Goal: Information Seeking & Learning: Learn about a topic

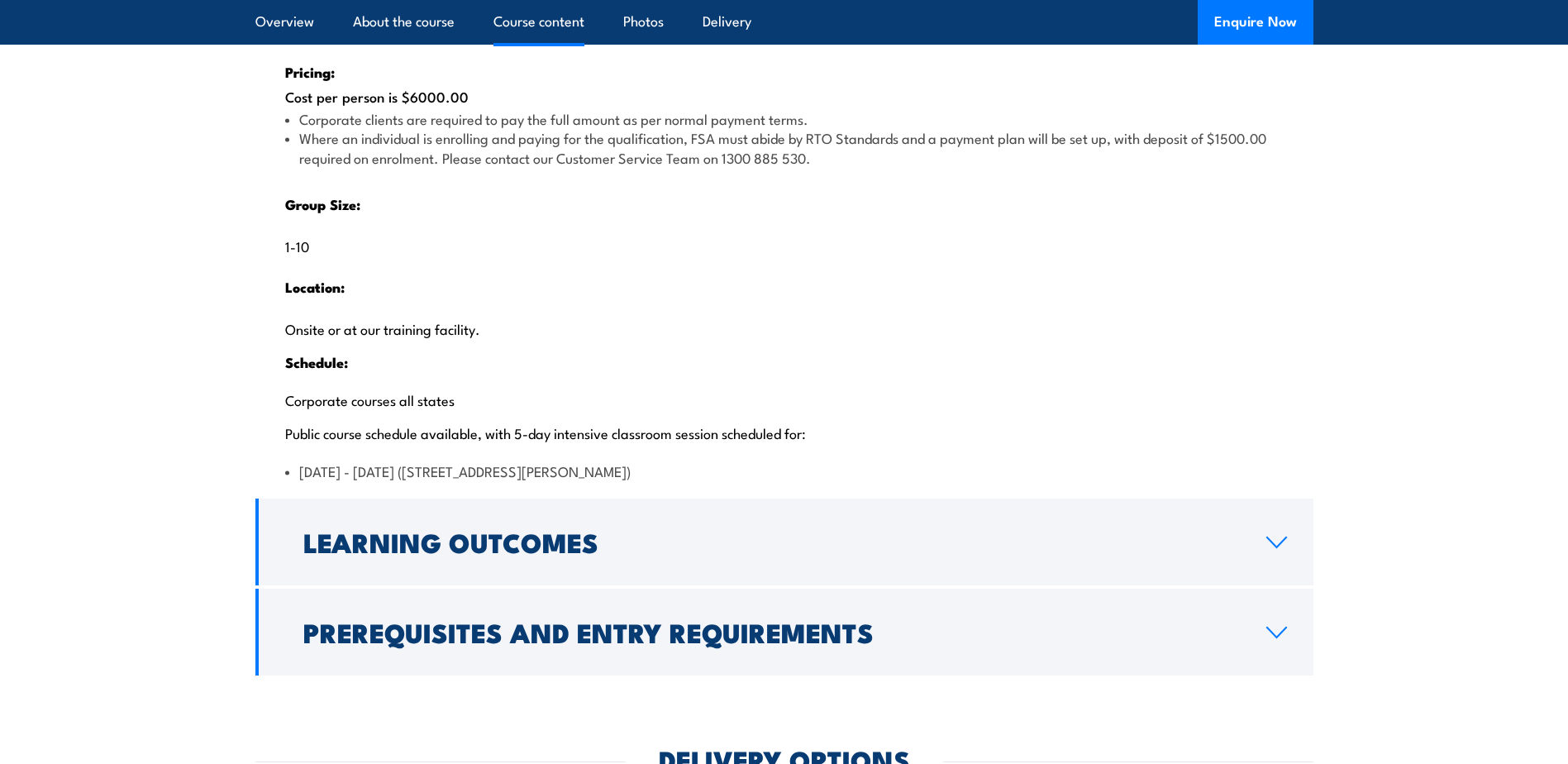
scroll to position [3308, 0]
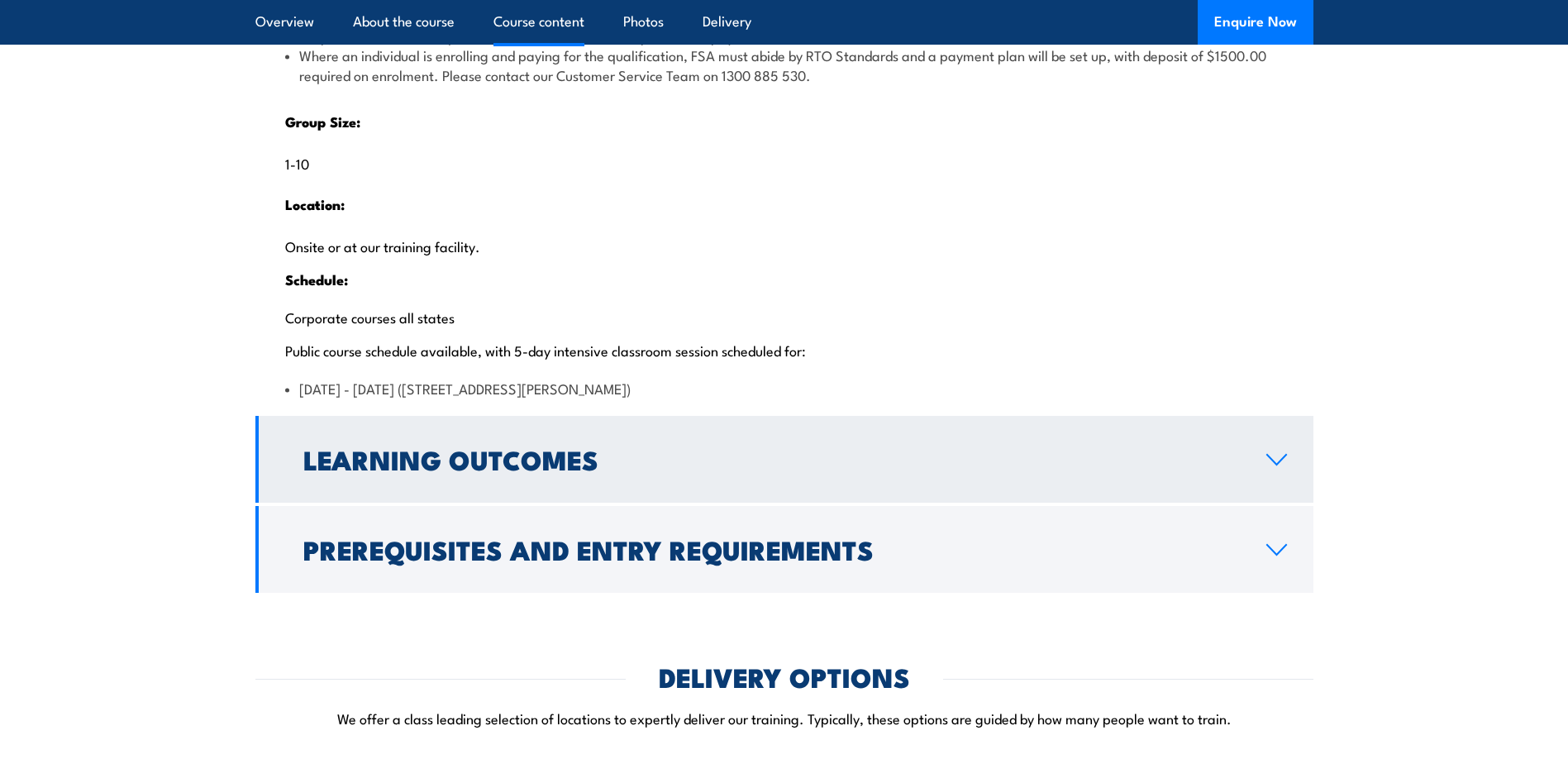
click at [1277, 465] on icon at bounding box center [1277, 460] width 19 height 10
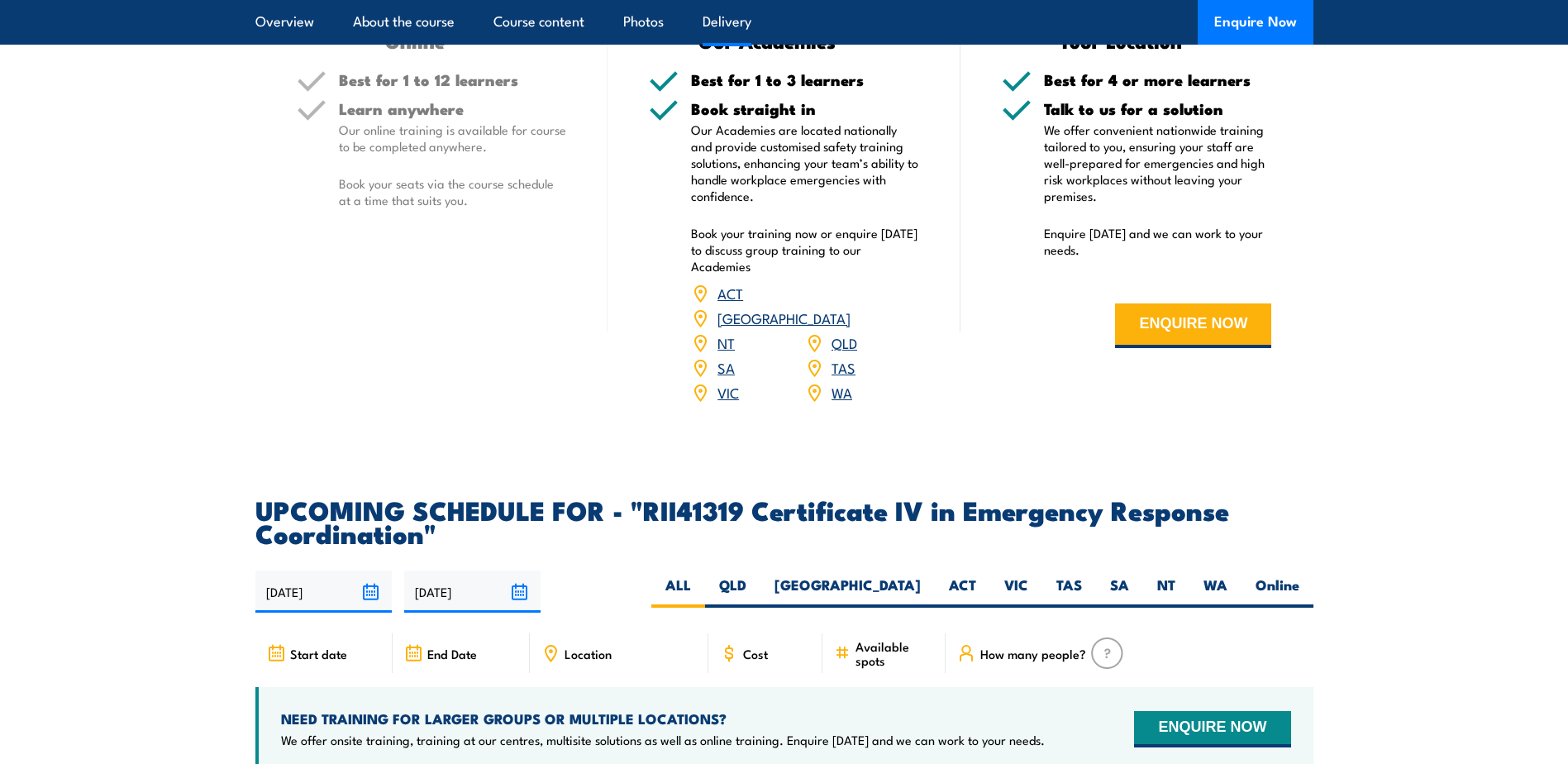
scroll to position [3344, 0]
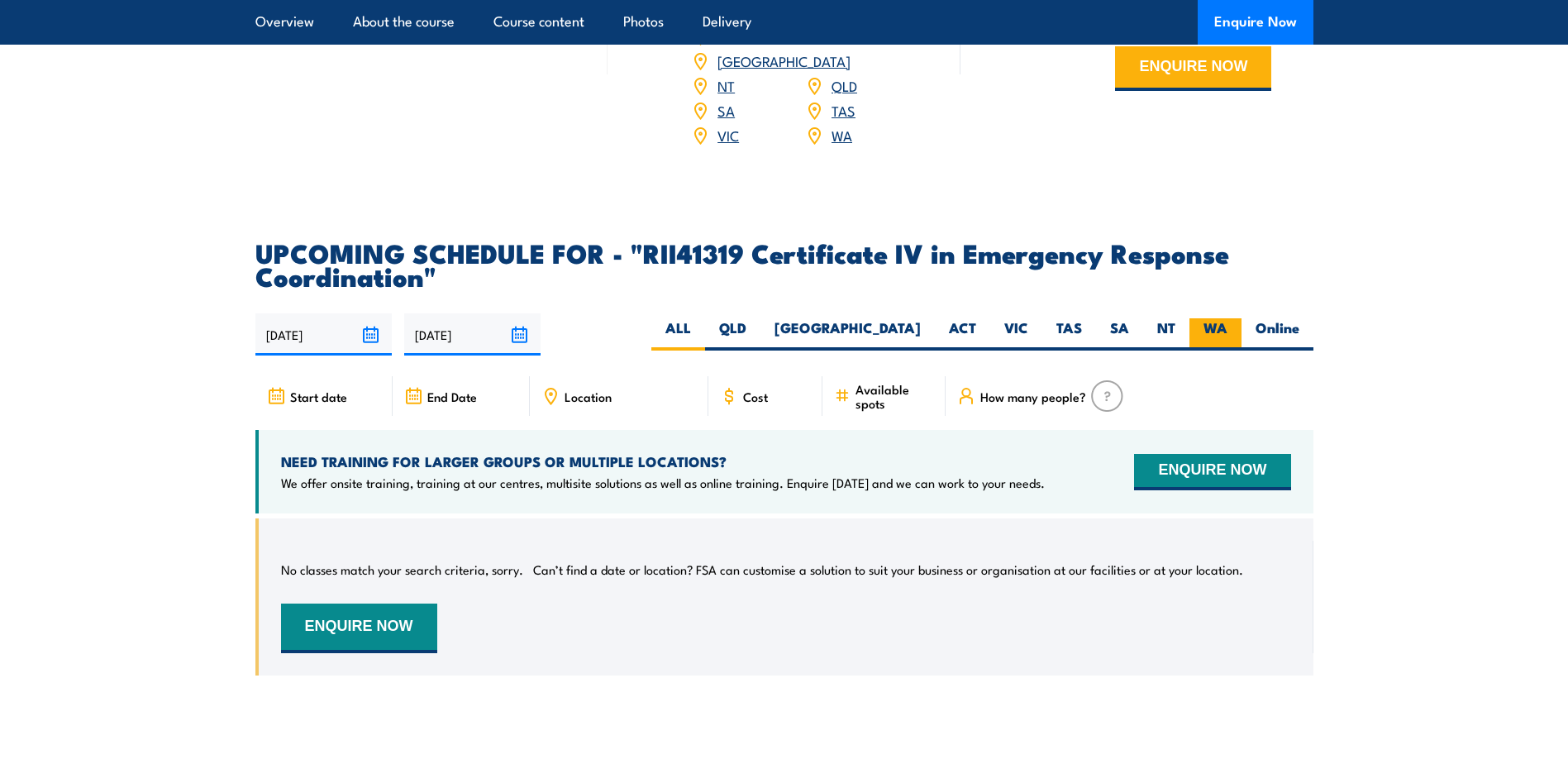
click at [1211, 351] on label "WA" at bounding box center [1216, 335] width 52 height 32
click at [1228, 329] on input "WA" at bounding box center [1233, 324] width 11 height 11
radio input "true"
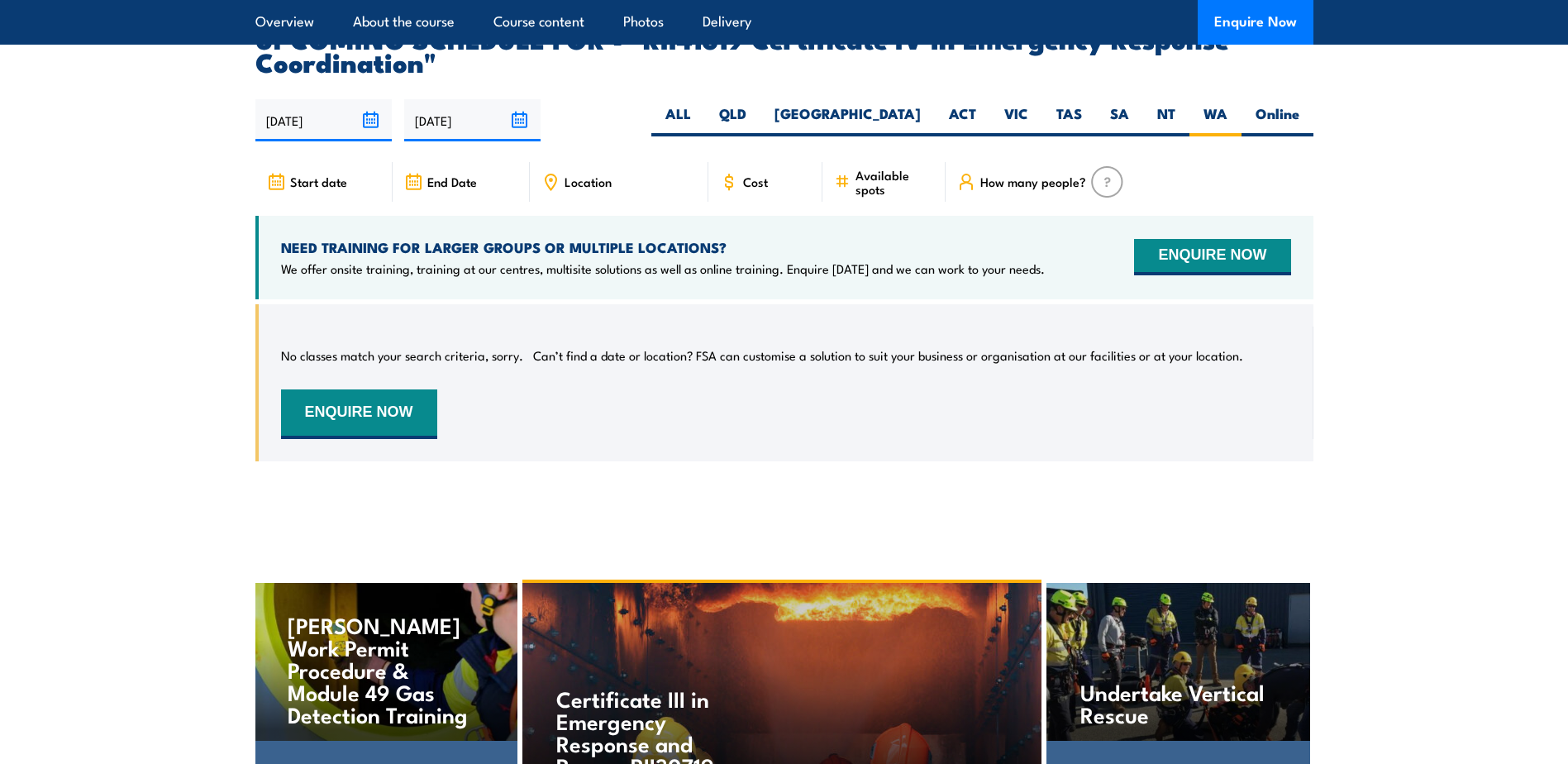
scroll to position [4586, 0]
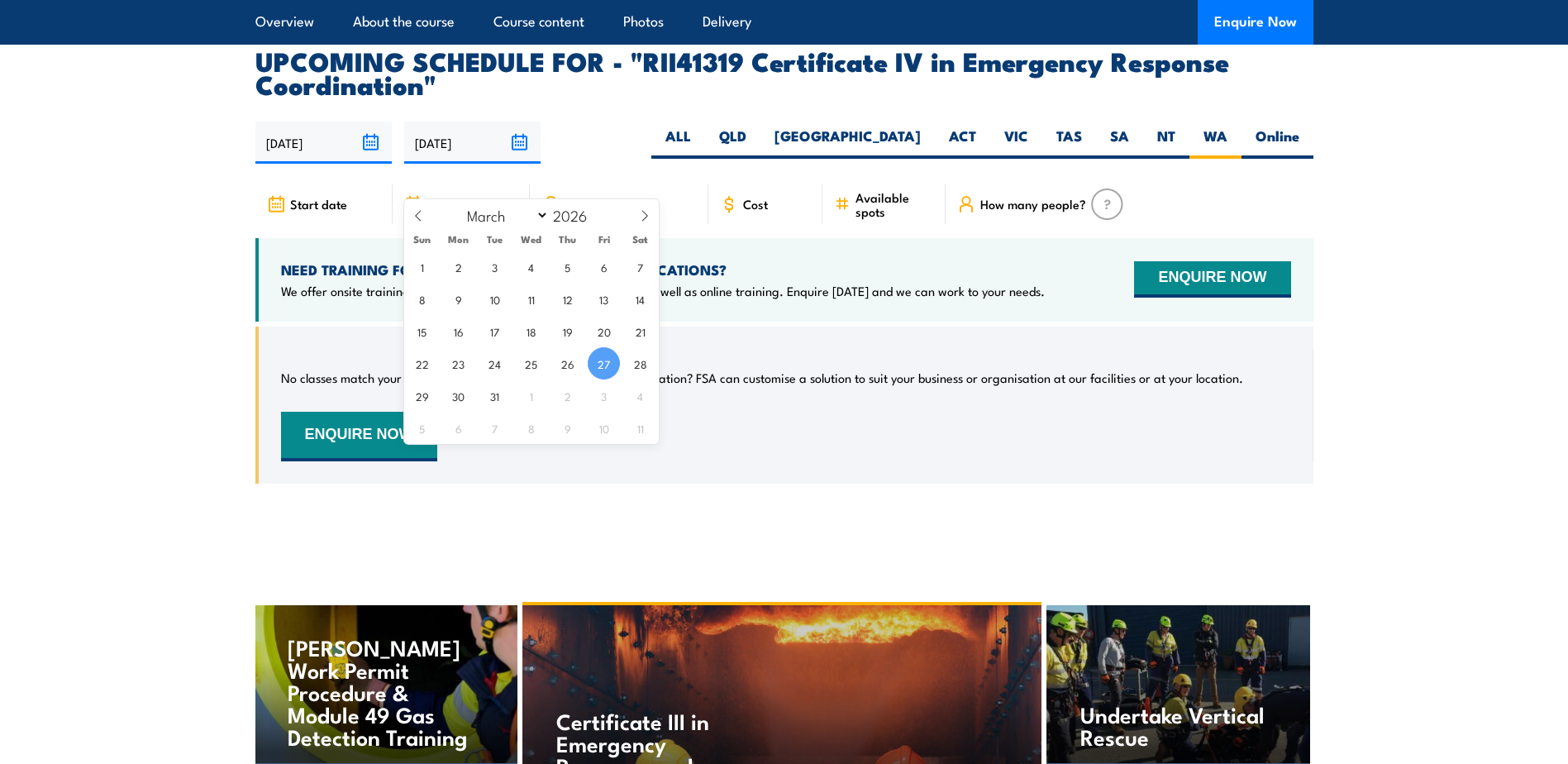
click at [517, 163] on input "[DATE]" at bounding box center [472, 143] width 136 height 42
click at [1444, 319] on section "UPCOMING SCHEDULE FOR - "RII41319 Certificate IV in Emergency Response Coordina…" at bounding box center [784, 279] width 1568 height 460
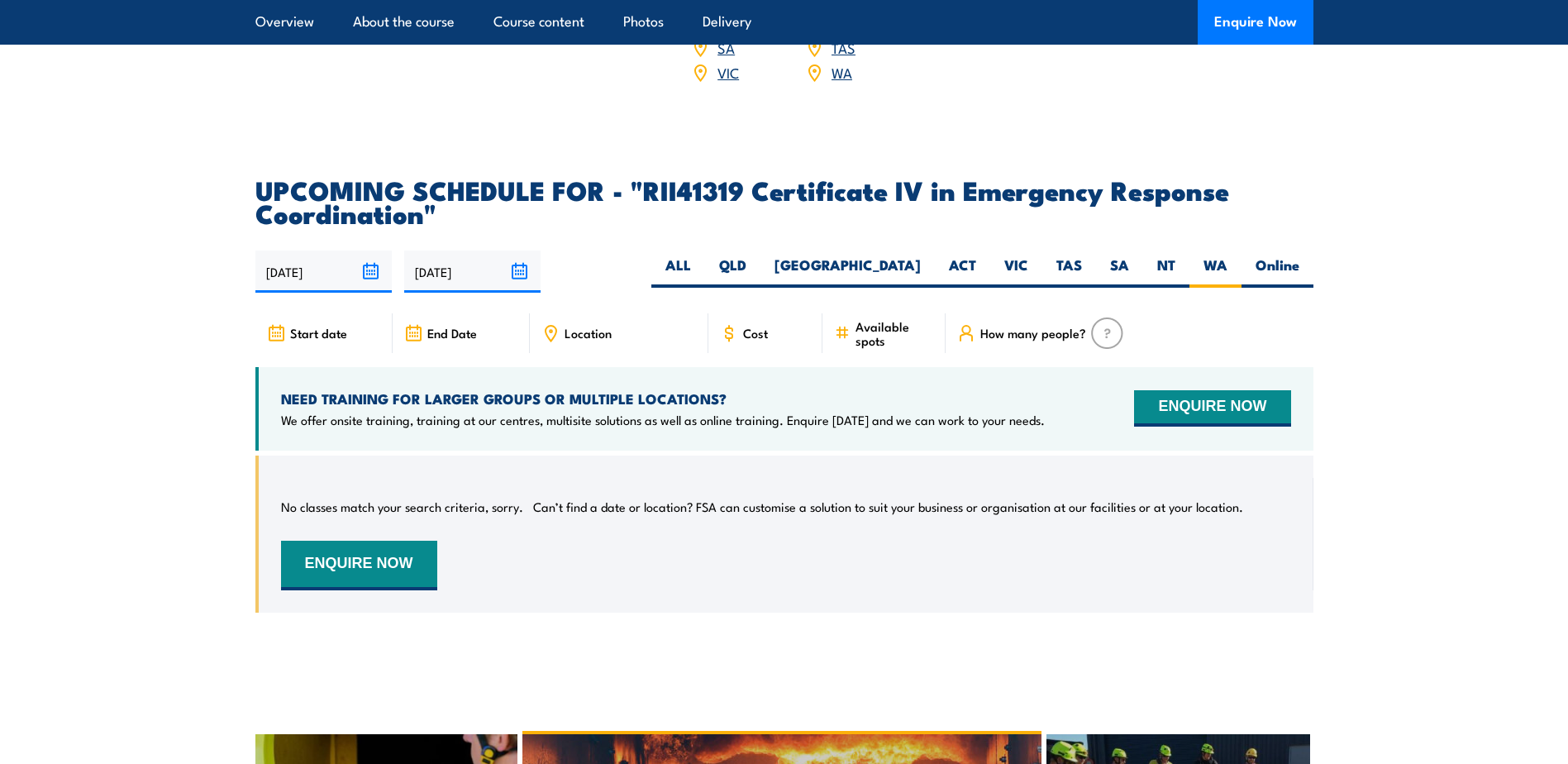
scroll to position [4413, 0]
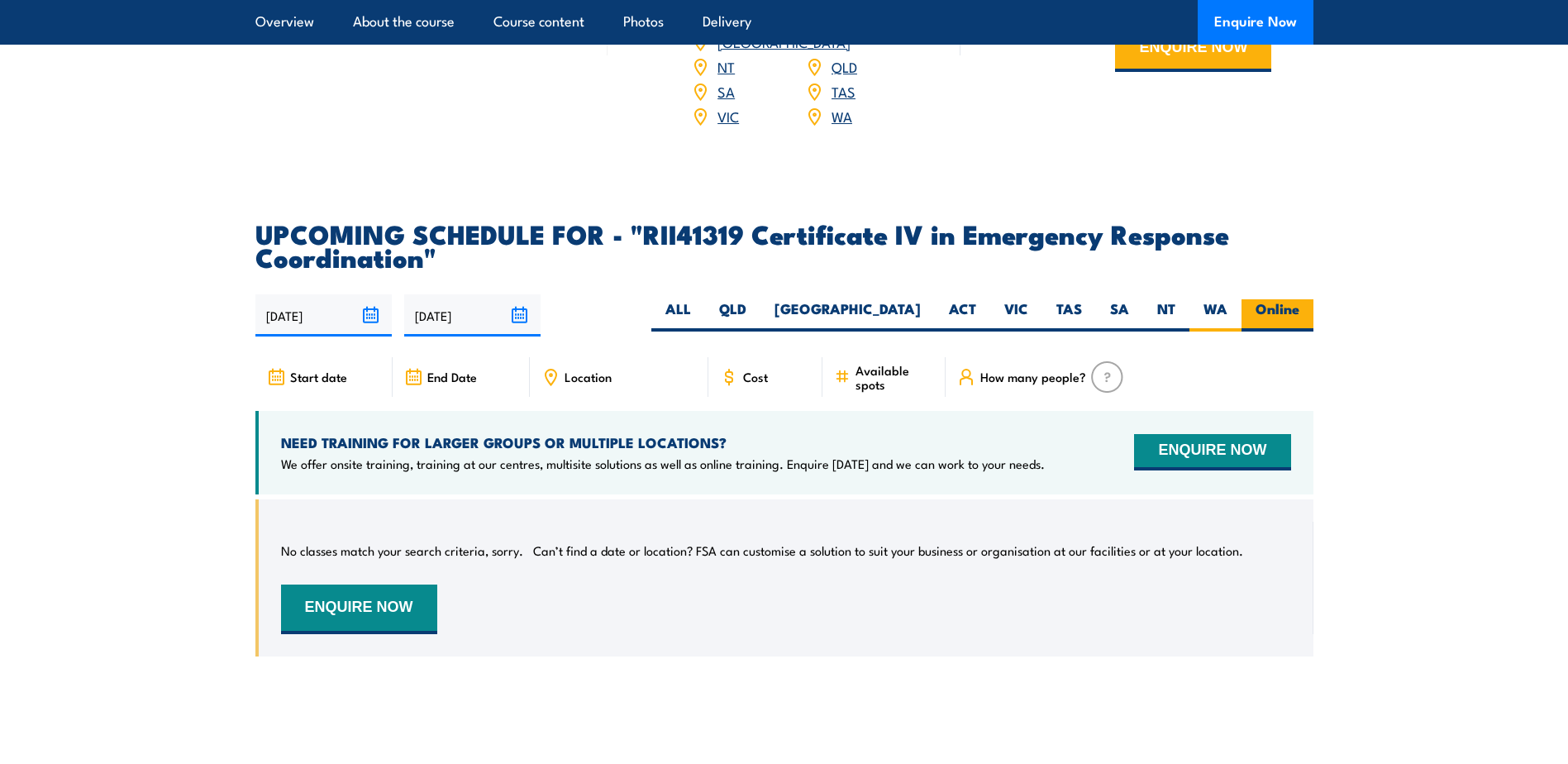
click at [1285, 331] on label "Online" at bounding box center [1277, 315] width 72 height 32
click at [1300, 310] on input "Online" at bounding box center [1305, 304] width 11 height 11
radio input "true"
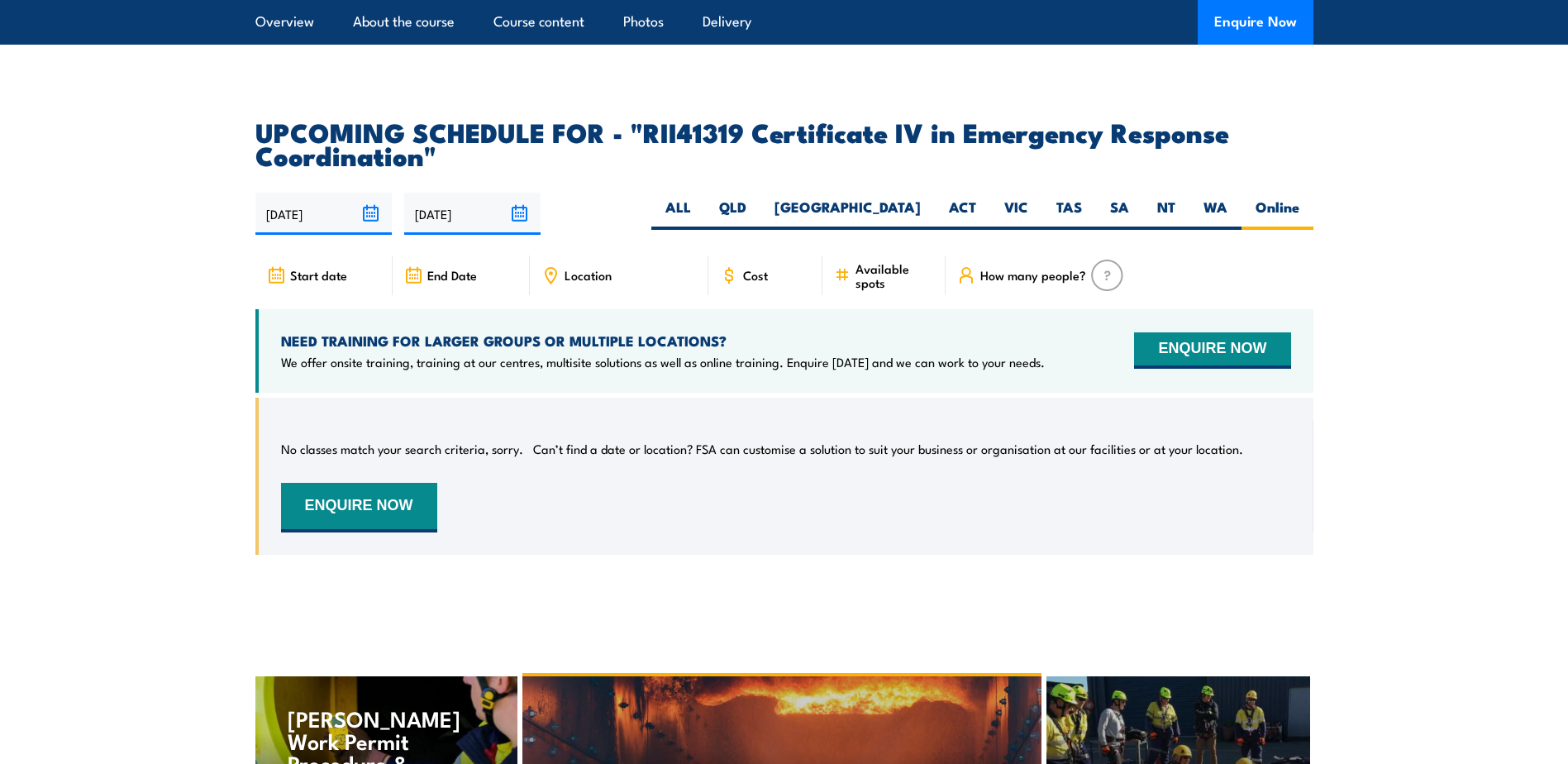
scroll to position [4504, 0]
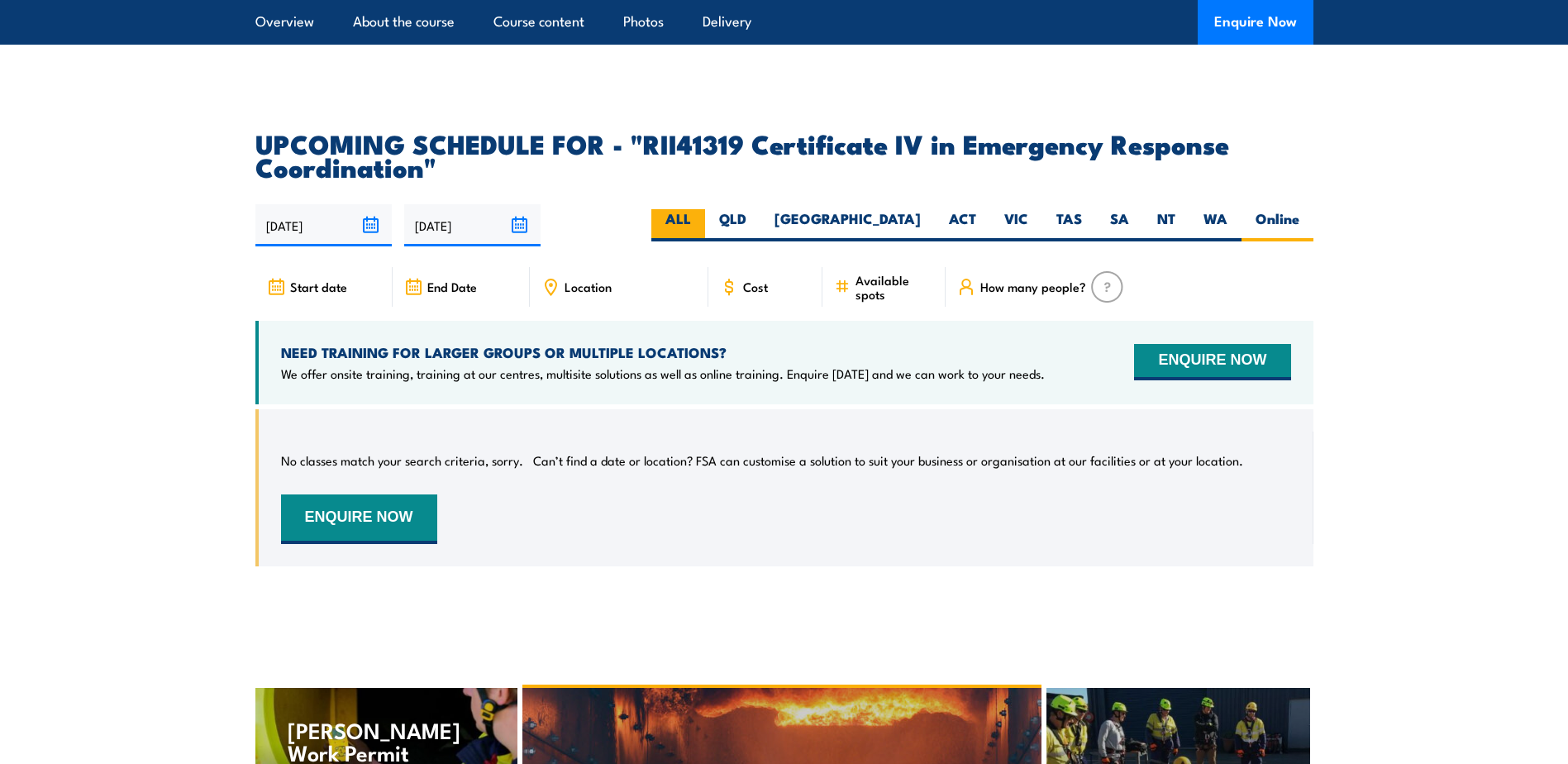
click at [705, 241] on label "ALL" at bounding box center [677, 225] width 53 height 32
click at [702, 220] on input "ALL" at bounding box center [696, 214] width 11 height 11
radio input "true"
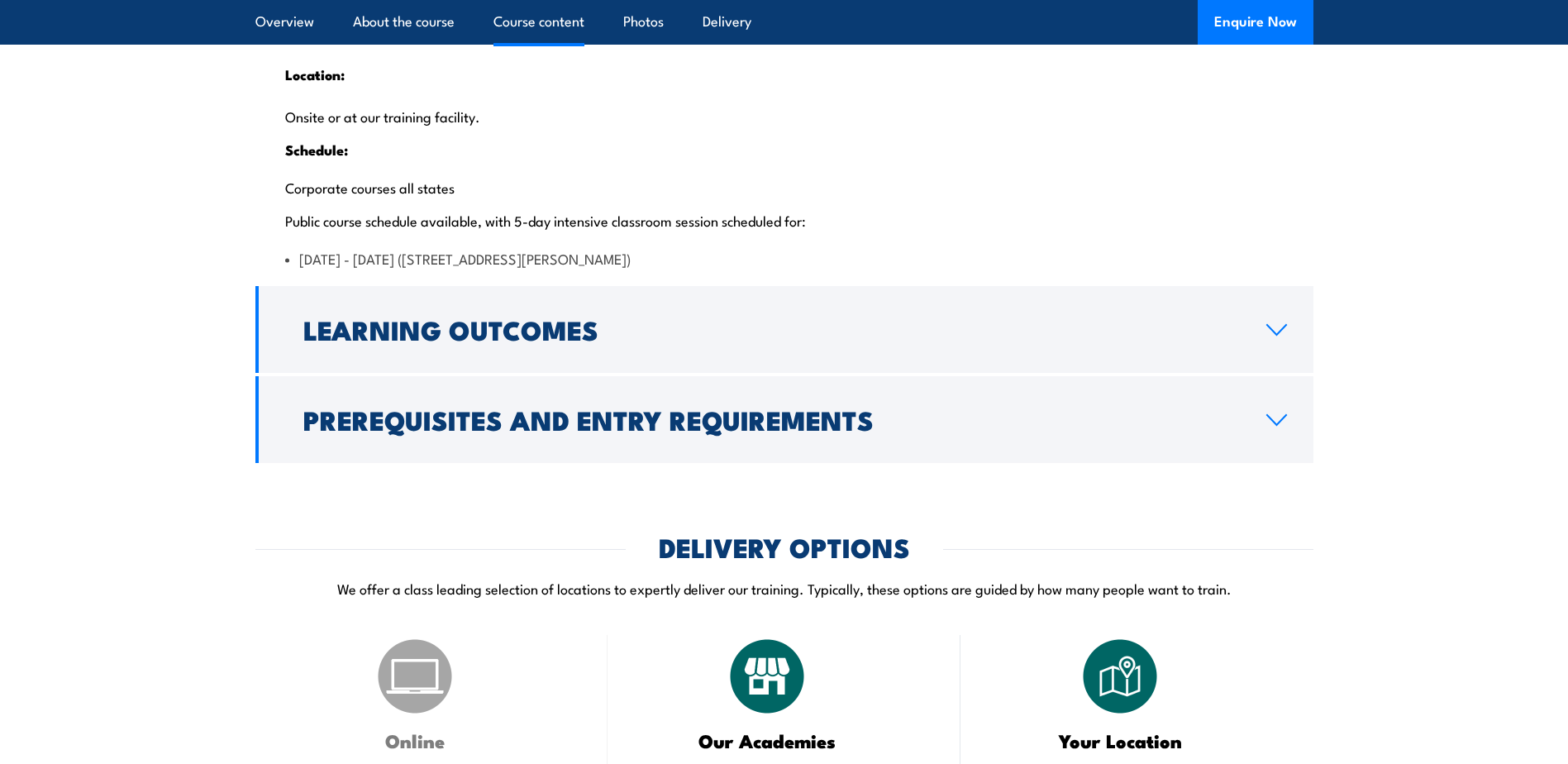
scroll to position [3263, 0]
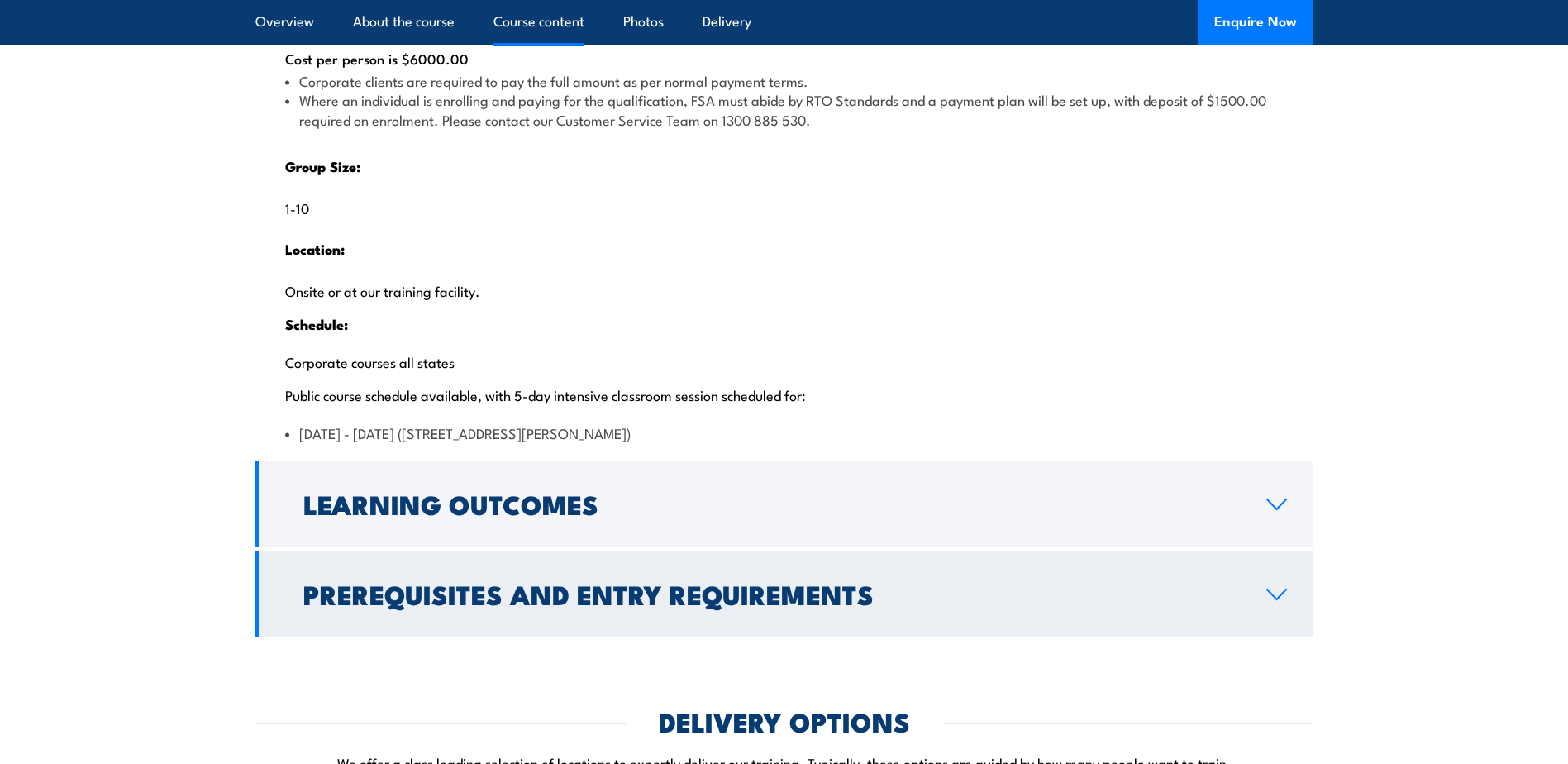
click at [1273, 601] on icon at bounding box center [1277, 595] width 22 height 14
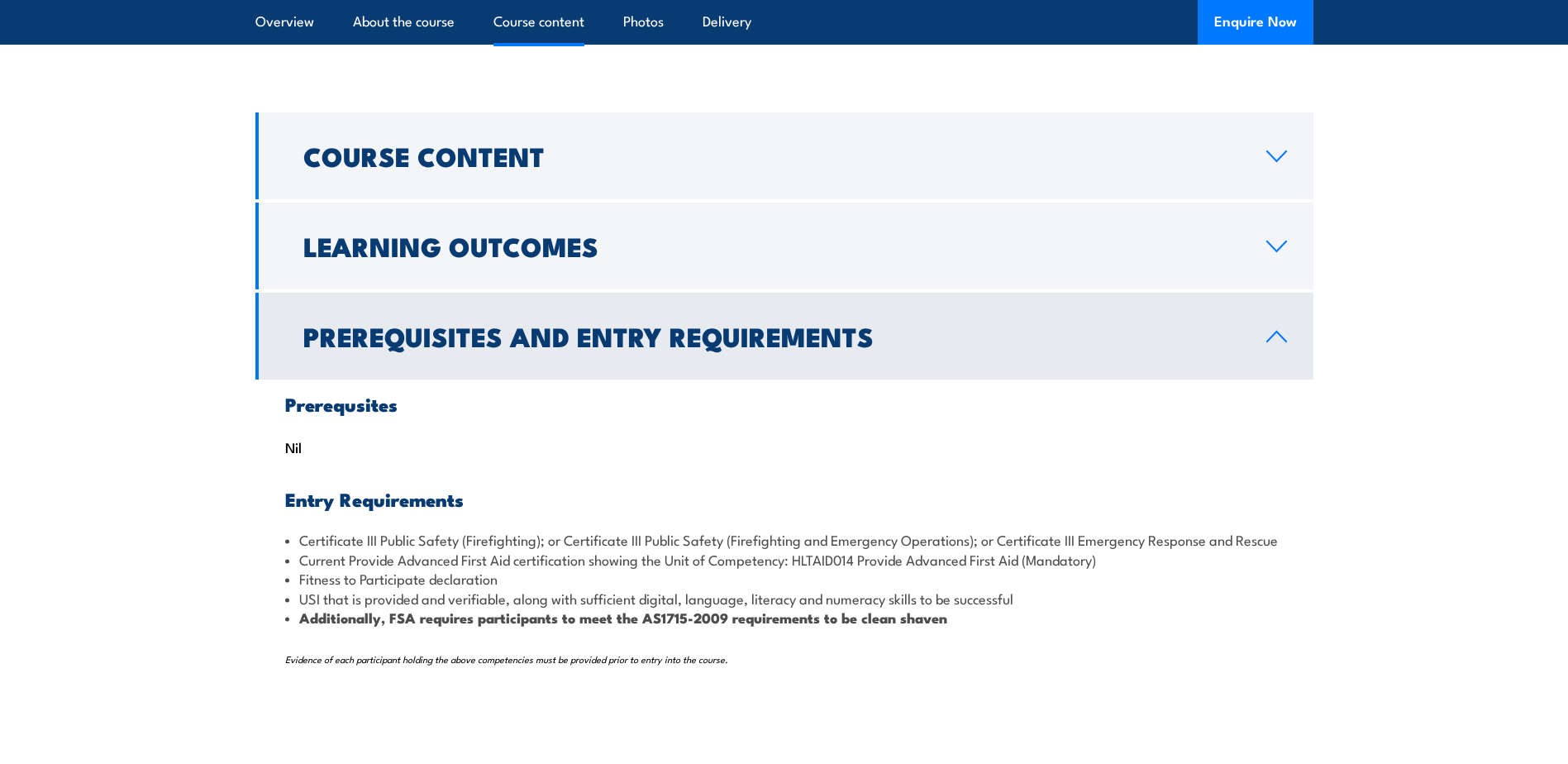
scroll to position [2300, 0]
click at [1280, 344] on icon at bounding box center [1277, 338] width 22 height 14
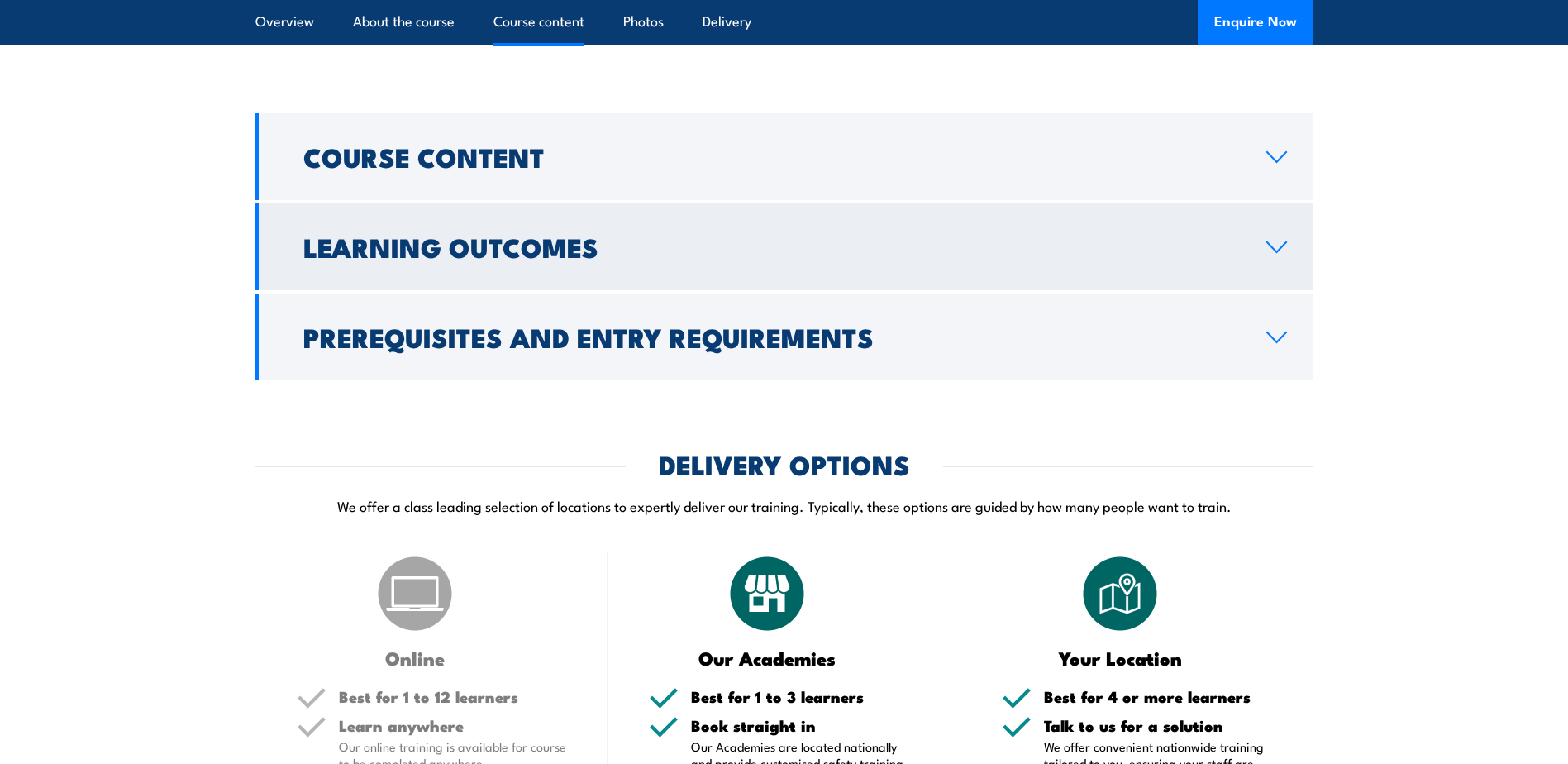
click at [1280, 254] on icon at bounding box center [1277, 247] width 22 height 14
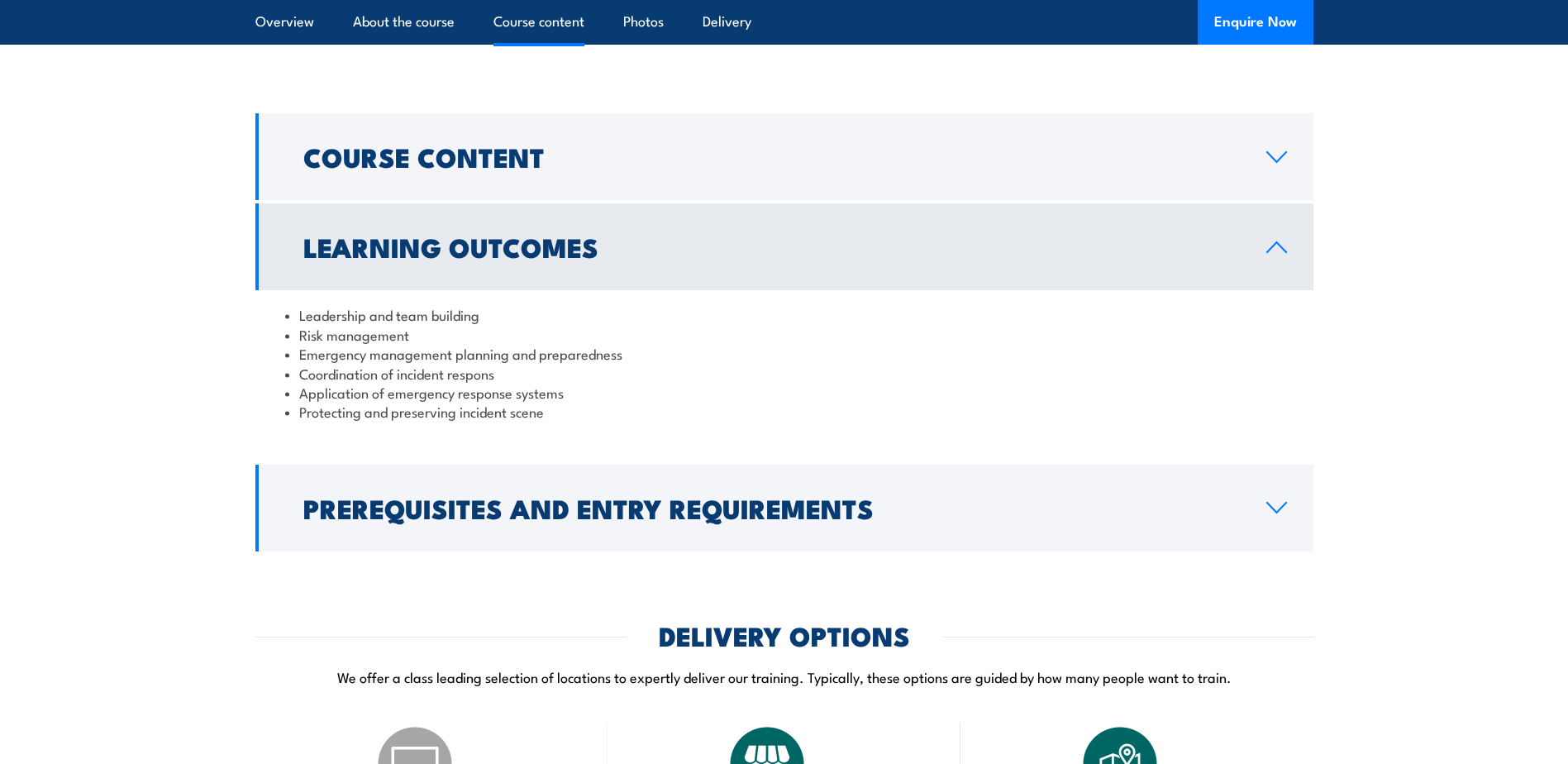
click at [1280, 254] on icon at bounding box center [1277, 247] width 22 height 14
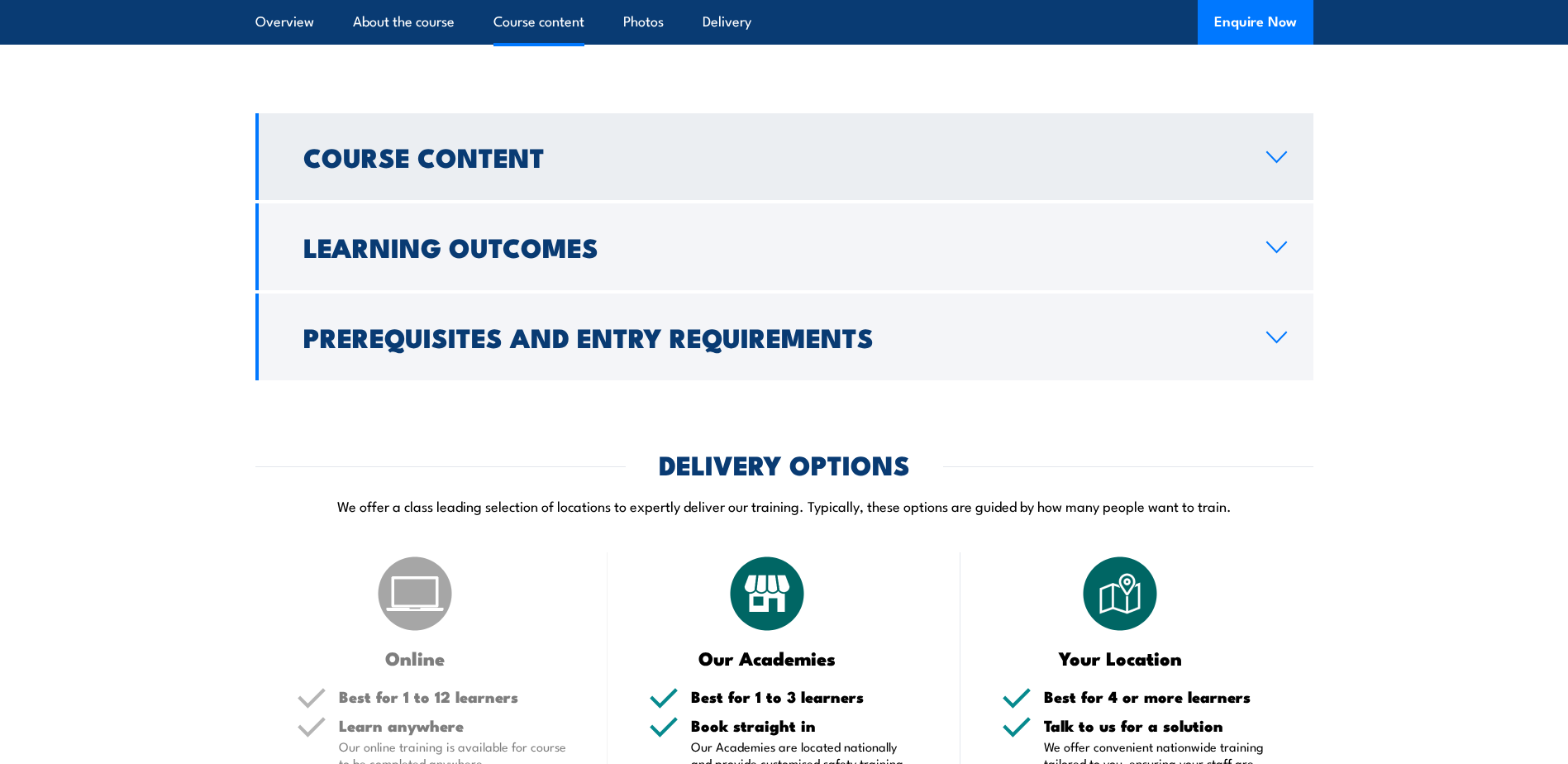
click at [1282, 163] on icon at bounding box center [1277, 158] width 22 height 14
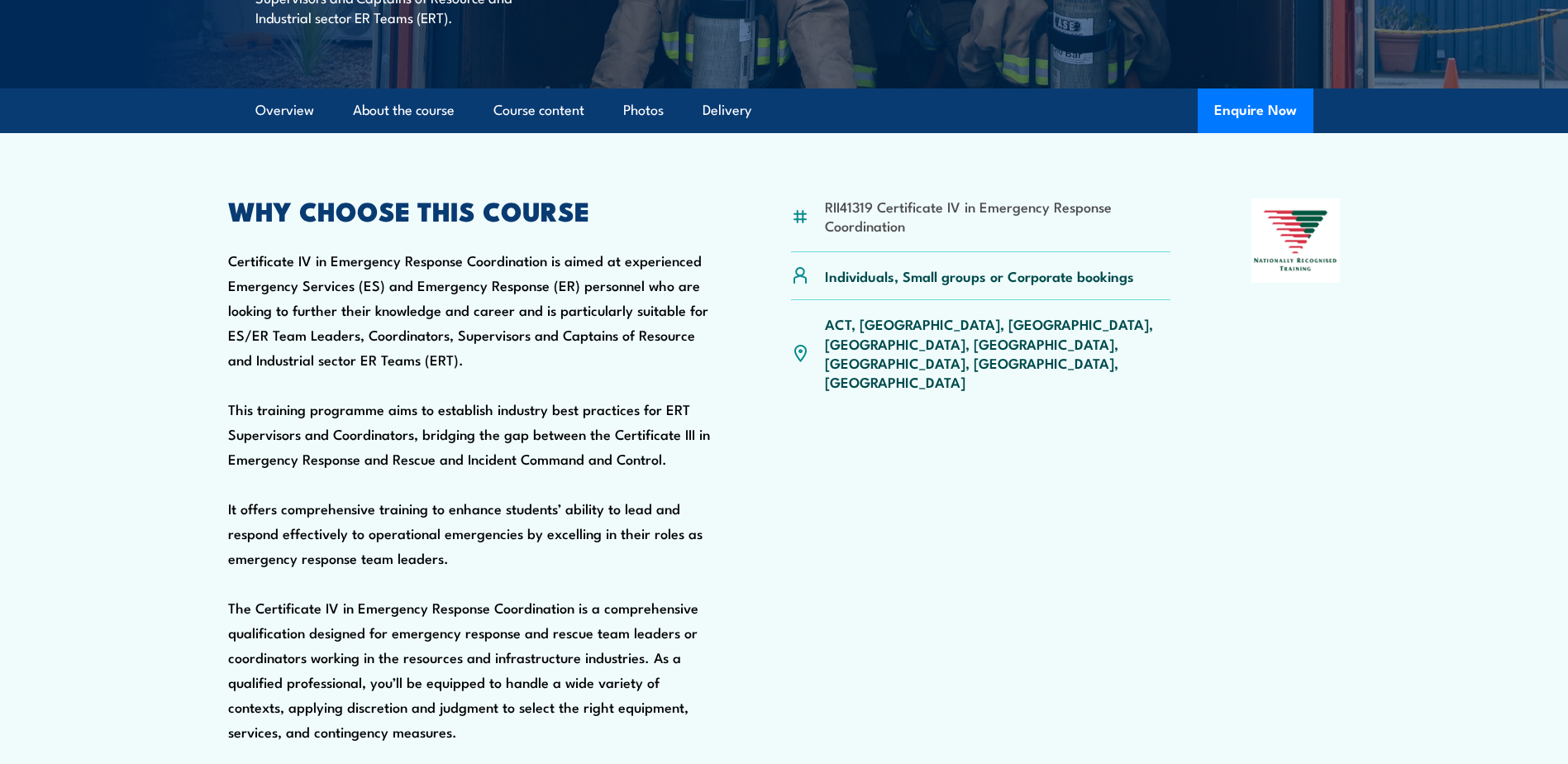
scroll to position [150, 0]
